Goal: Download file/media

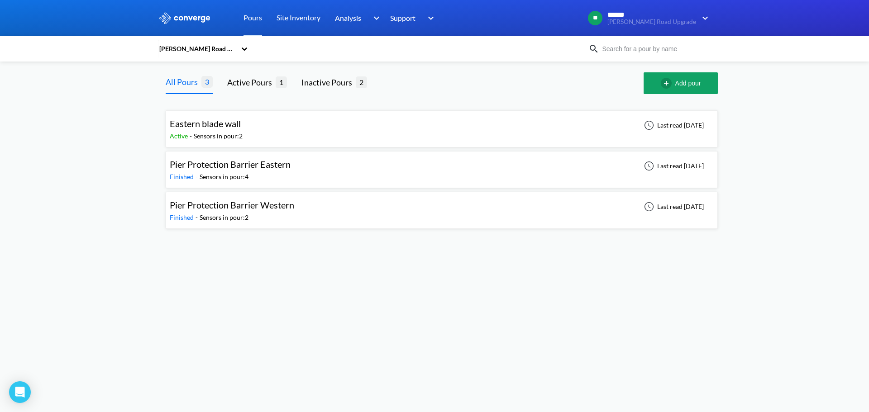
click at [456, 124] on div "Eastern blade wall Active - Sensors in pour: 2 Last read [DATE]" at bounding box center [442, 129] width 544 height 29
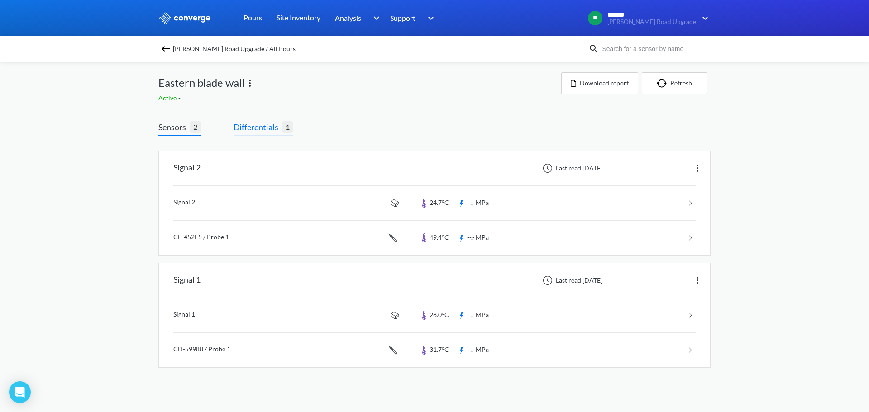
click at [257, 128] on span "Differentials" at bounding box center [258, 127] width 48 height 13
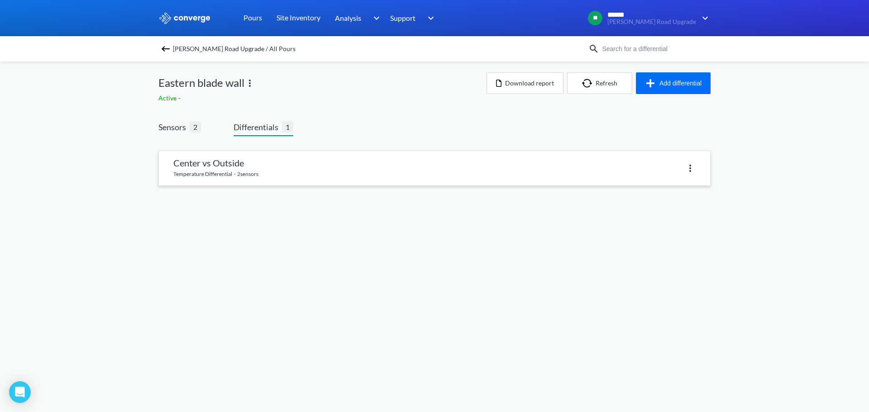
click at [368, 169] on link at bounding box center [434, 168] width 551 height 34
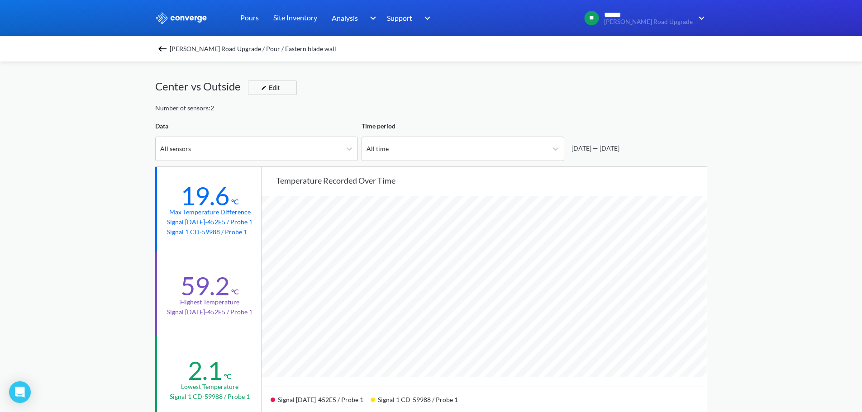
click at [327, 113] on div "Number of sensors: 2" at bounding box center [431, 108] width 552 height 10
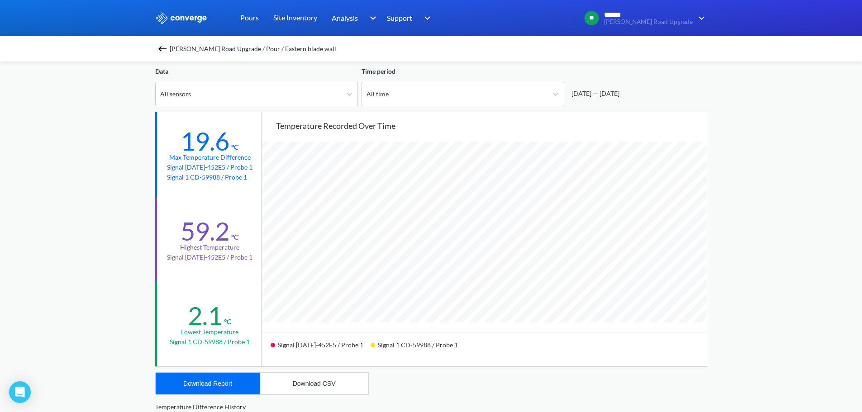
scroll to position [226, 0]
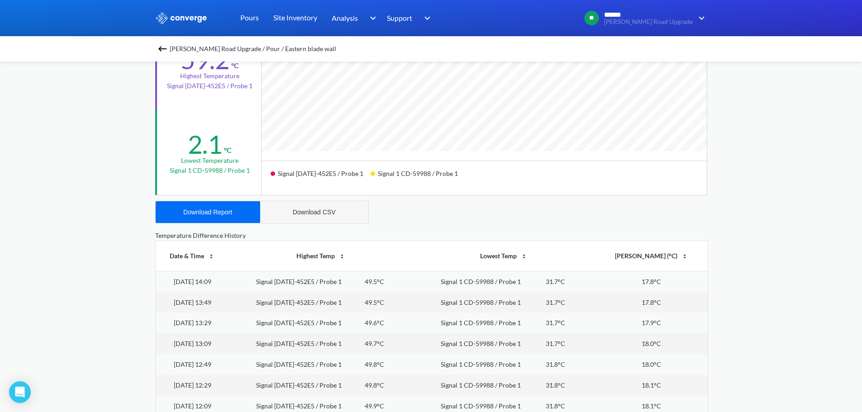
click at [320, 218] on button "Download CSV" at bounding box center [314, 212] width 108 height 22
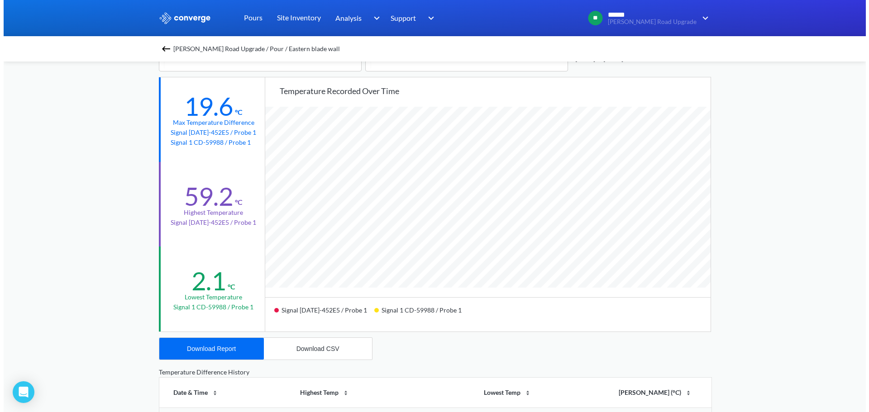
scroll to position [0, 0]
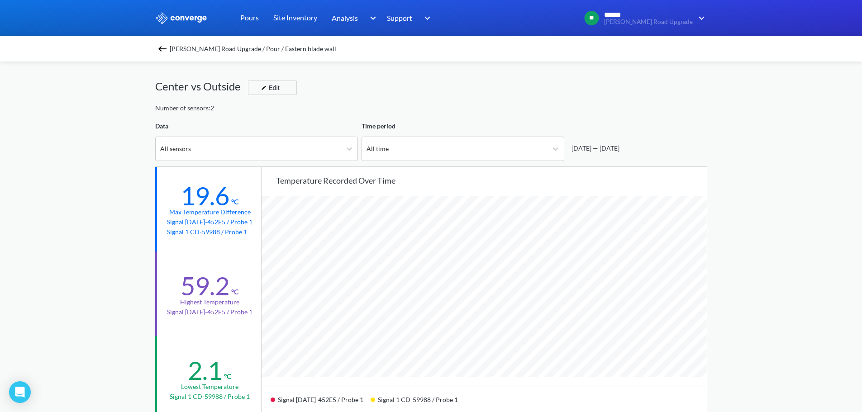
click at [167, 51] on img at bounding box center [162, 48] width 11 height 11
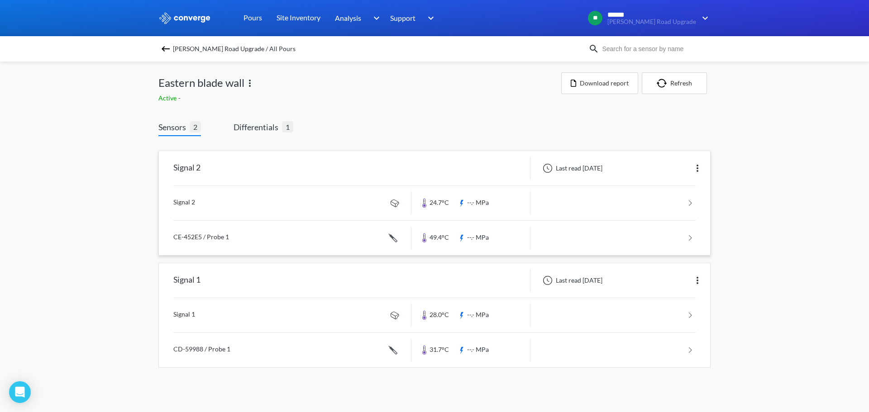
click at [694, 167] on img at bounding box center [697, 168] width 11 height 11
click at [788, 179] on div "MENU [PERSON_NAME] Road Upgrade Pours Site Inventory Analysis BIM Support Onlin…" at bounding box center [434, 193] width 869 height 386
click at [362, 170] on div "Signal 2" at bounding box center [285, 169] width 253 height 24
click at [699, 169] on img at bounding box center [697, 168] width 11 height 11
click at [789, 162] on div "MENU [PERSON_NAME] Road Upgrade Pours Site Inventory Analysis BIM Support Onlin…" at bounding box center [434, 193] width 869 height 386
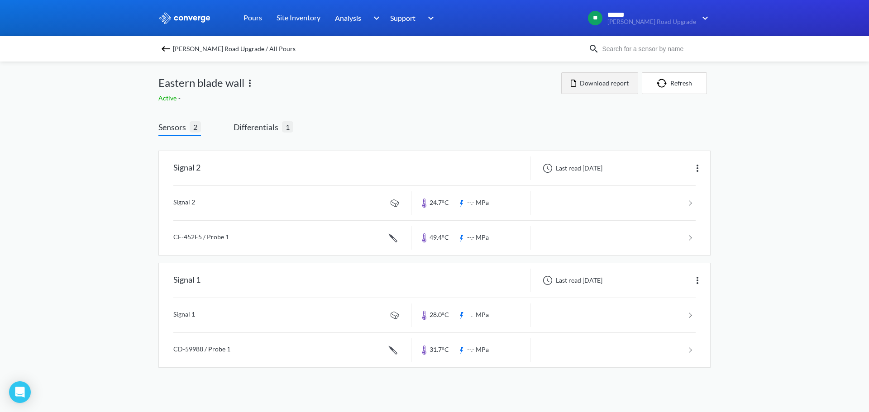
click at [602, 80] on button "Download report" at bounding box center [599, 83] width 77 height 22
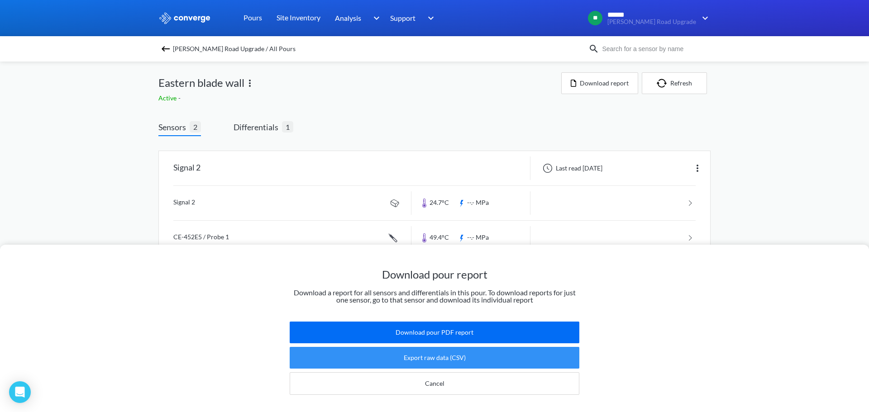
click at [483, 354] on button "Export raw data (CSV)" at bounding box center [435, 358] width 290 height 22
